Goal: Transaction & Acquisition: Purchase product/service

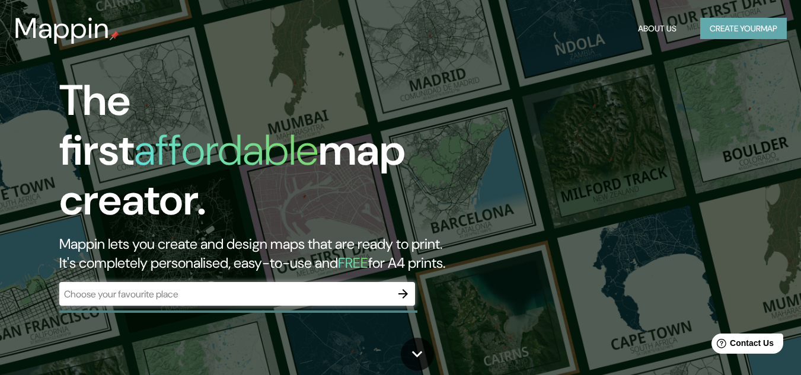
click at [733, 23] on button "Create your map" at bounding box center [743, 29] width 87 height 22
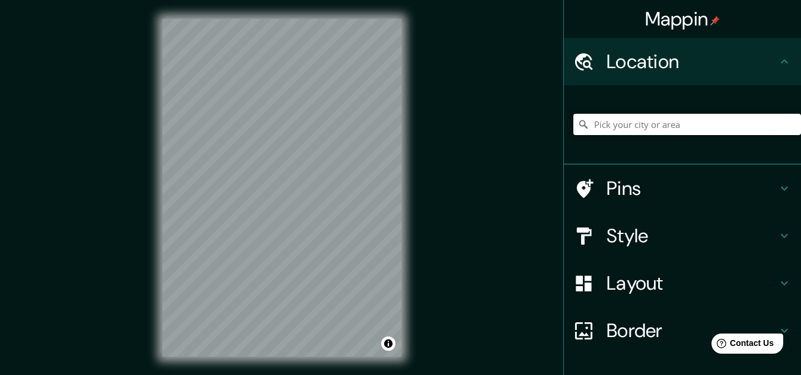
click at [602, 123] on input "Pick your city or area" at bounding box center [687, 124] width 228 height 21
paste input "[GEOGRAPHIC_DATA]"
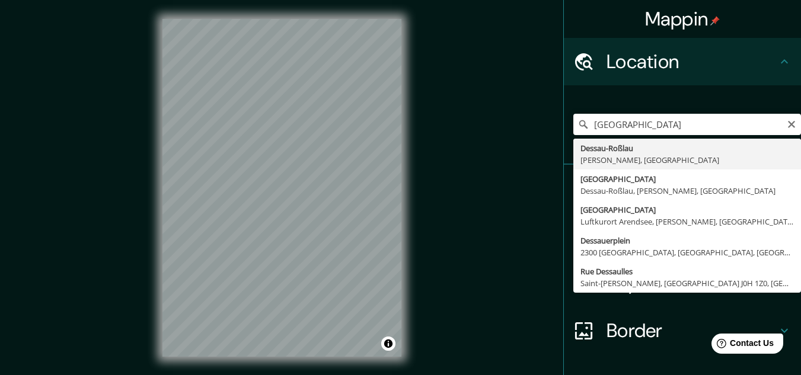
type input "Dessau-Roßlau, [PERSON_NAME], [GEOGRAPHIC_DATA]"
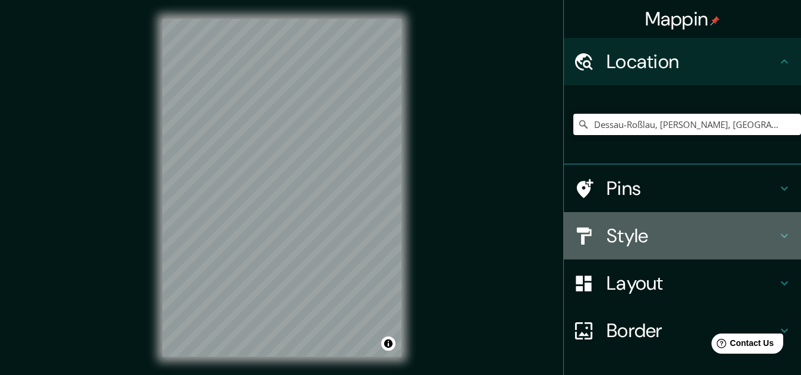
click at [630, 232] on h4 "Style" at bounding box center [691, 236] width 171 height 24
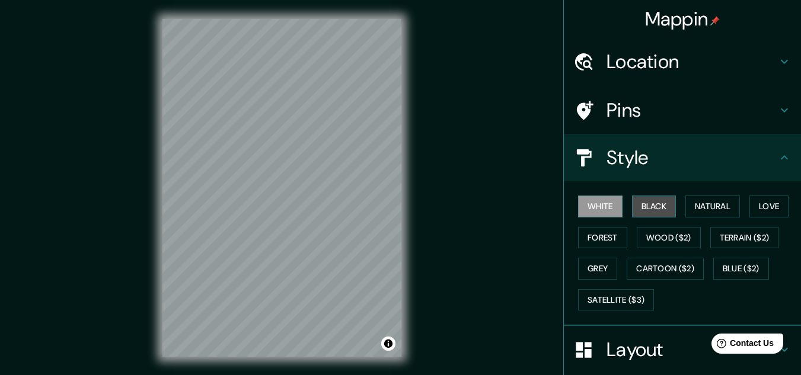
click at [655, 209] on button "Black" at bounding box center [654, 207] width 44 height 22
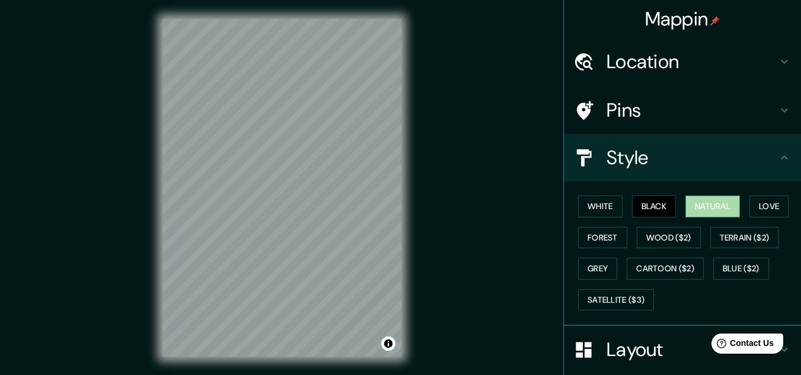
click at [702, 203] on button "Natural" at bounding box center [712, 207] width 55 height 22
click at [773, 200] on button "Love" at bounding box center [768, 207] width 39 height 22
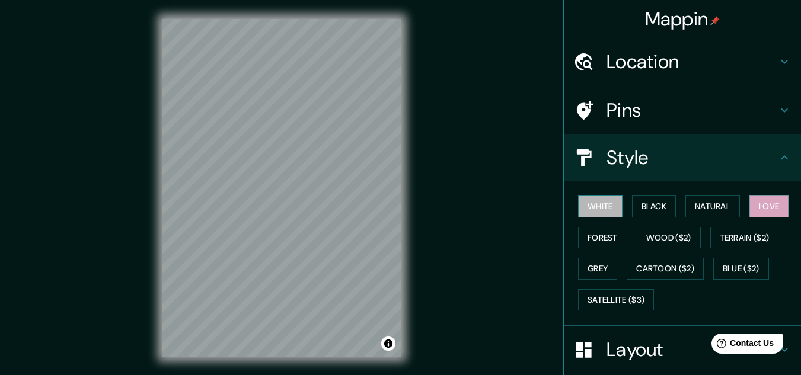
click at [590, 207] on button "White" at bounding box center [600, 207] width 44 height 22
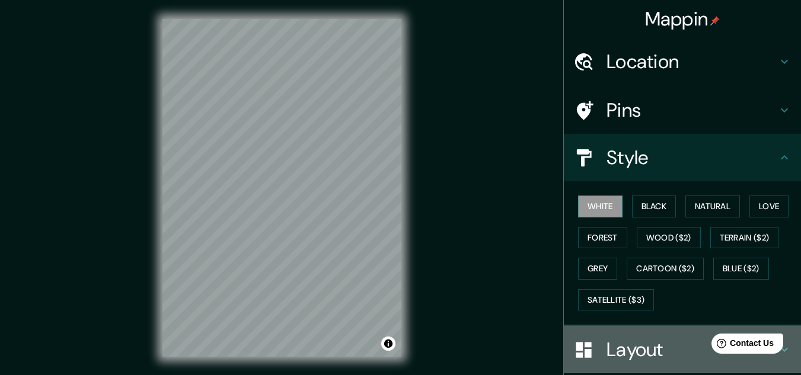
click at [606, 351] on h4 "Layout" at bounding box center [691, 350] width 171 height 24
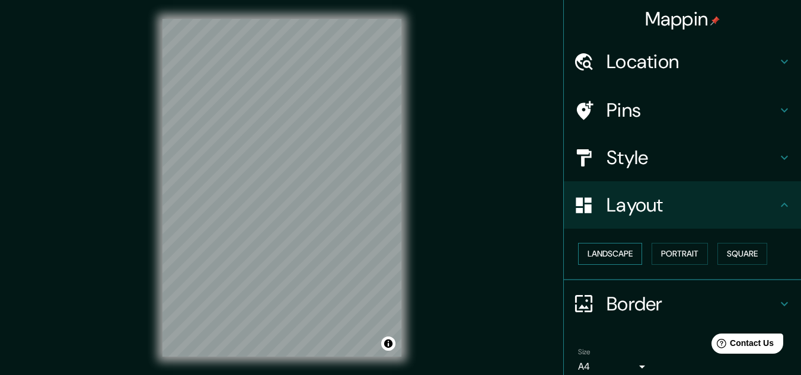
click at [606, 261] on button "Landscape" at bounding box center [610, 254] width 64 height 22
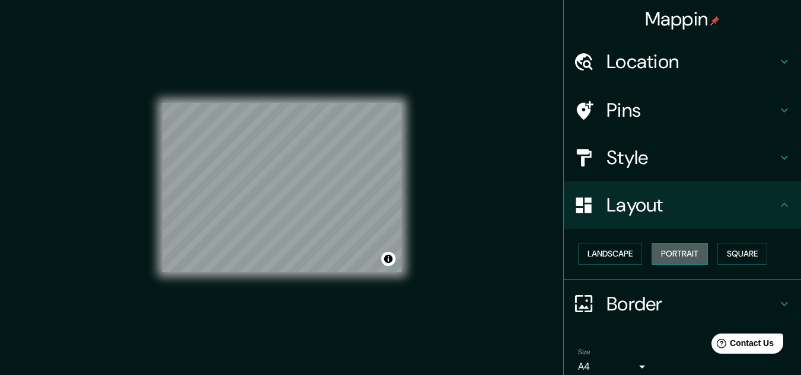
click at [661, 257] on button "Portrait" at bounding box center [679, 254] width 56 height 22
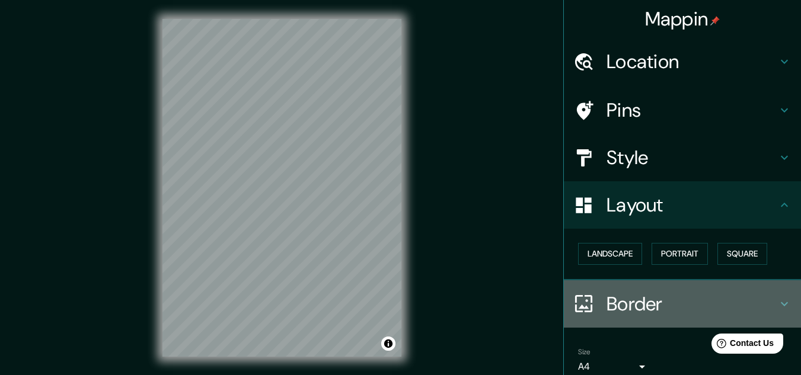
click at [622, 302] on h4 "Border" at bounding box center [691, 304] width 171 height 24
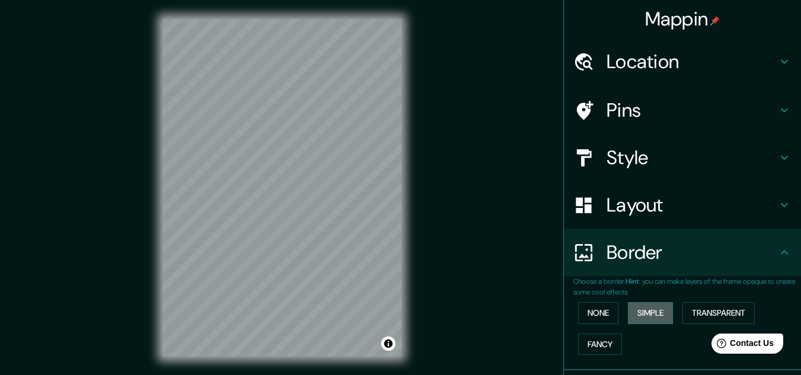
click at [635, 312] on button "Simple" at bounding box center [650, 313] width 45 height 22
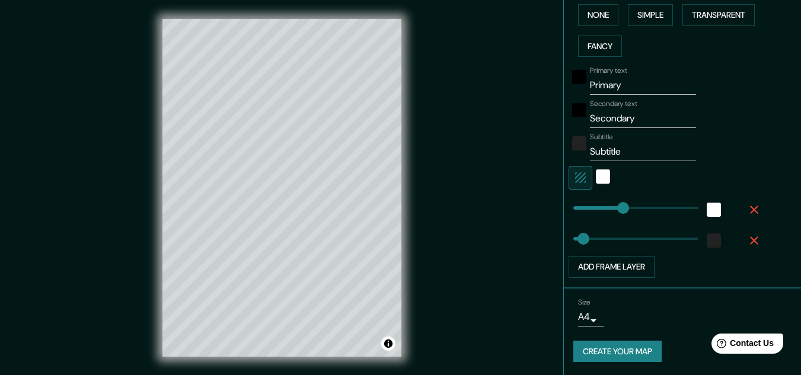
scroll to position [299, 0]
